Goal: Task Accomplishment & Management: Complete application form

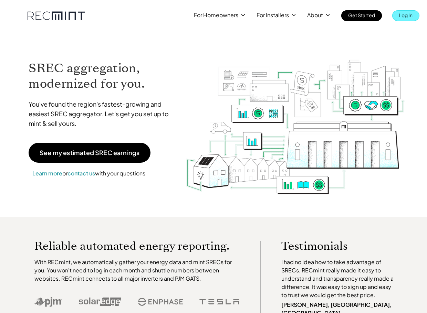
click at [292, 17] on link "Log In" at bounding box center [405, 15] width 27 height 11
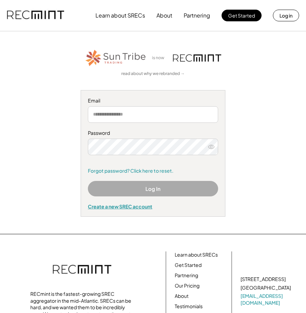
click at [139, 206] on div "Create a new SREC account" at bounding box center [153, 206] width 130 height 6
